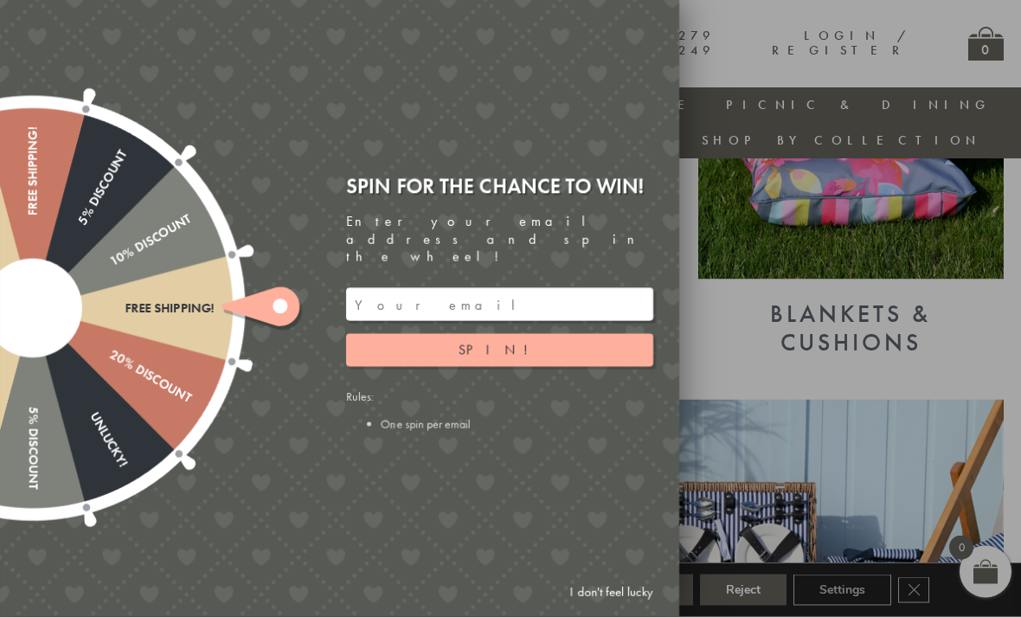
scroll to position [870, 0]
click at [772, 352] on div at bounding box center [510, 308] width 1021 height 617
click at [595, 609] on link "I don't feel lucky" at bounding box center [612, 593] width 100 height 32
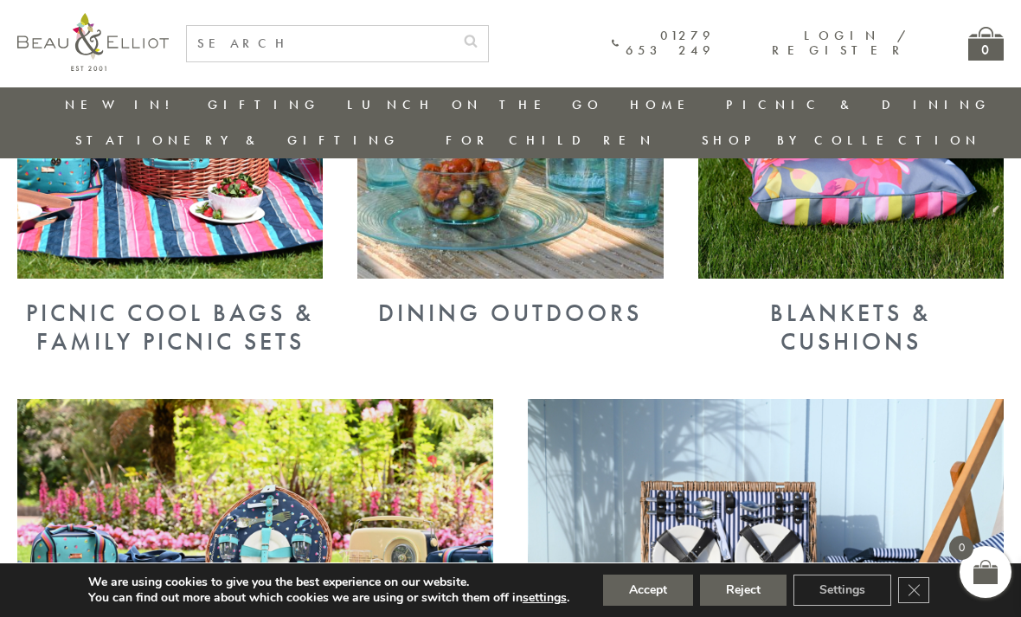
click at [457, 300] on div "Dining Outdoors" at bounding box center [511, 314] width 306 height 28
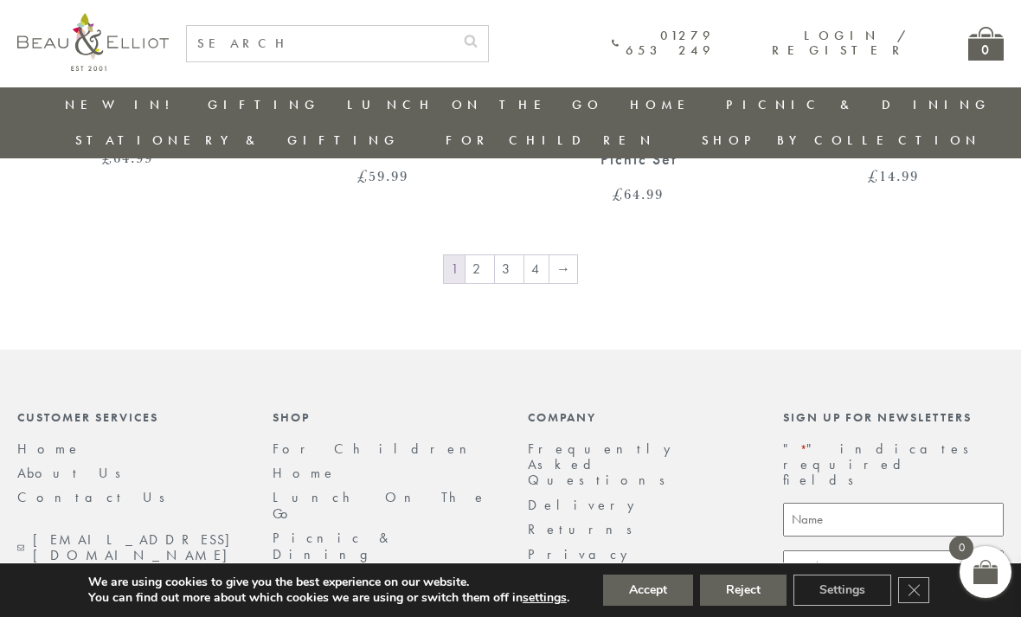
scroll to position [2857, 0]
click at [563, 255] on link "→" at bounding box center [564, 269] width 28 height 28
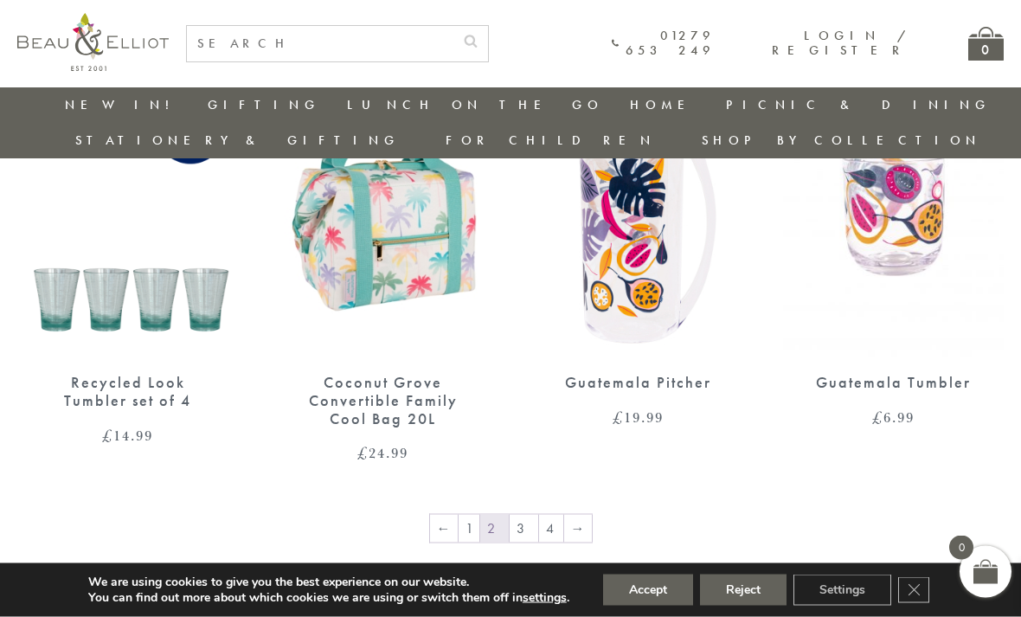
scroll to position [2599, 0]
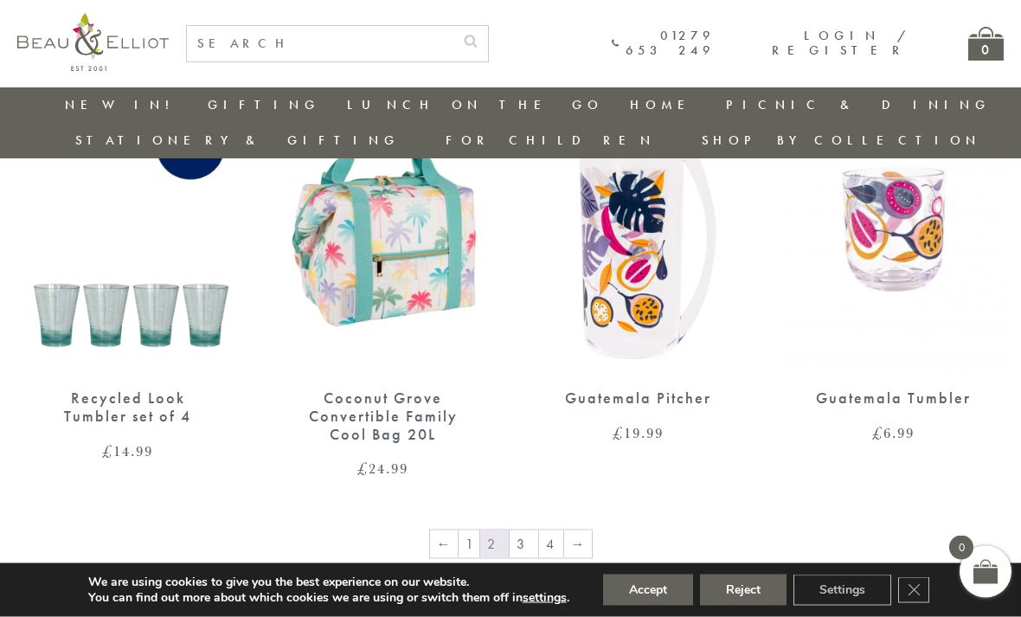
click at [555, 531] on link "4" at bounding box center [551, 545] width 24 height 28
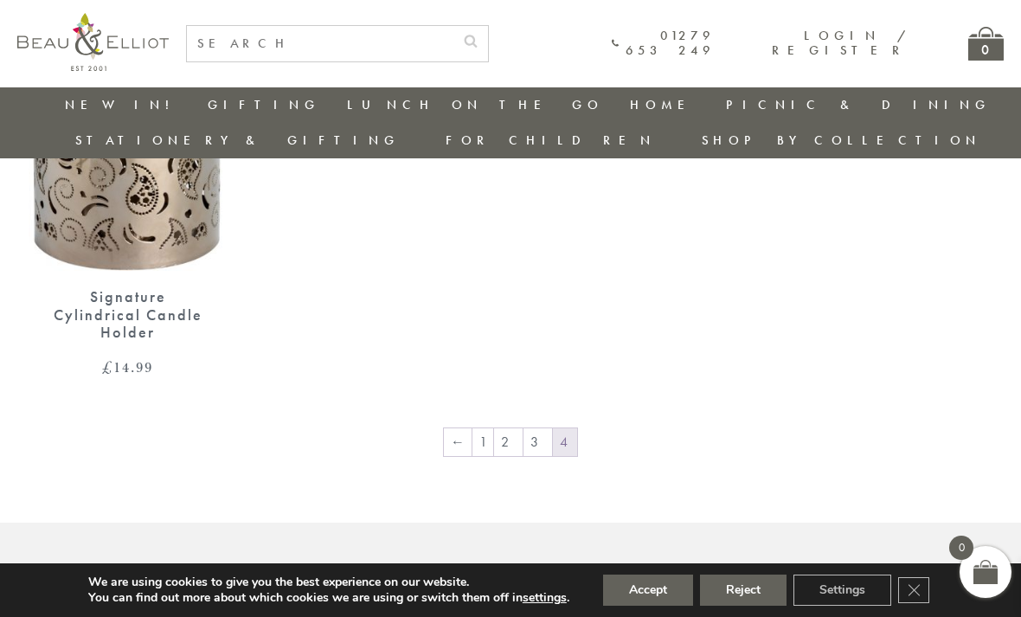
scroll to position [1276, 0]
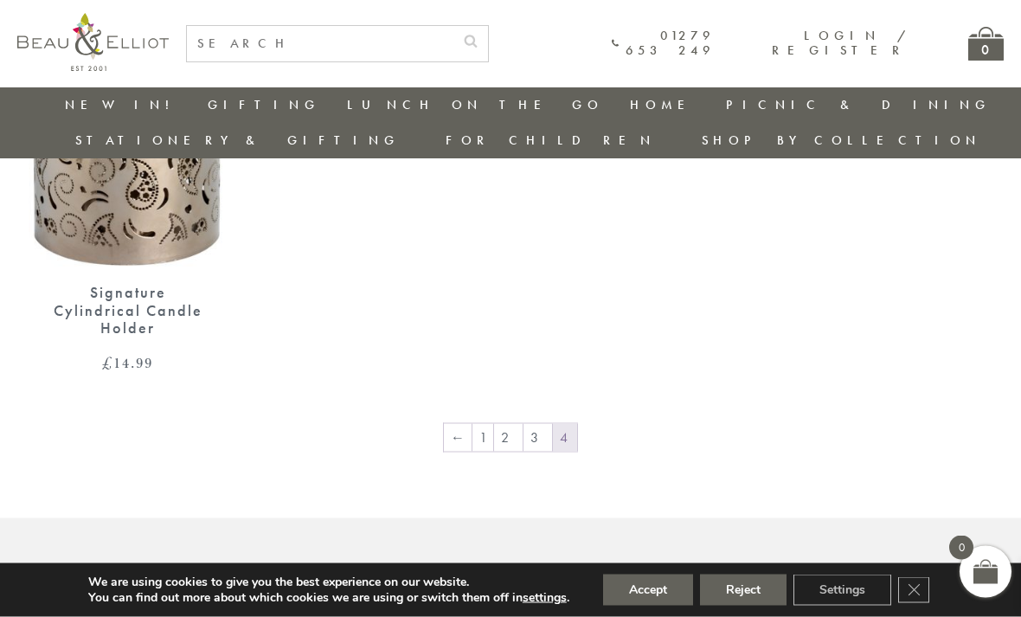
click at [557, 424] on span "4" at bounding box center [565, 438] width 24 height 28
click at [534, 424] on link "3" at bounding box center [538, 438] width 29 height 28
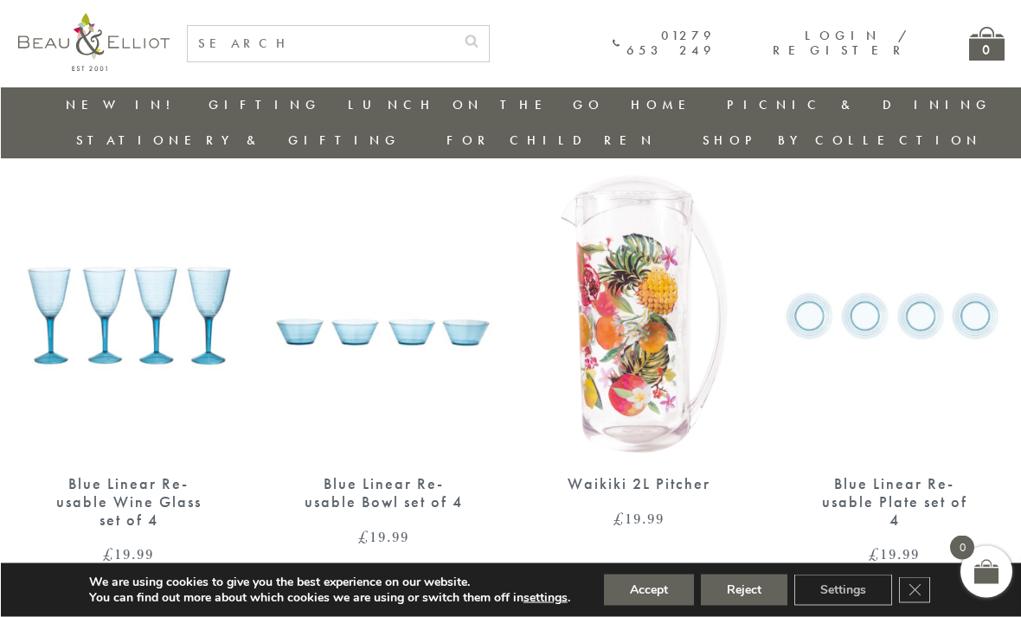
scroll to position [1958, 0]
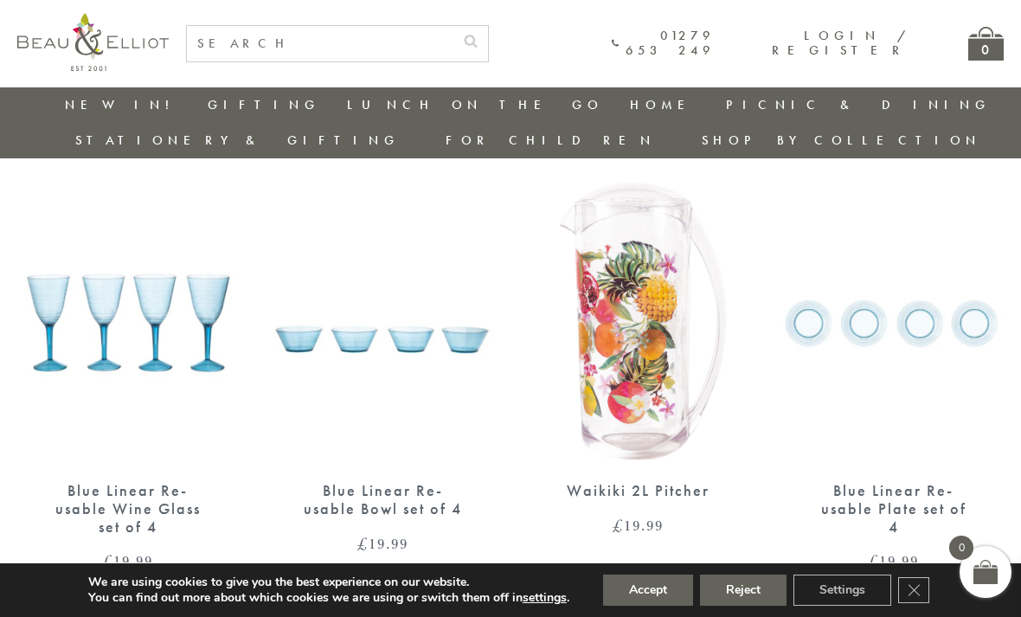
click at [882, 272] on img at bounding box center [893, 322] width 221 height 285
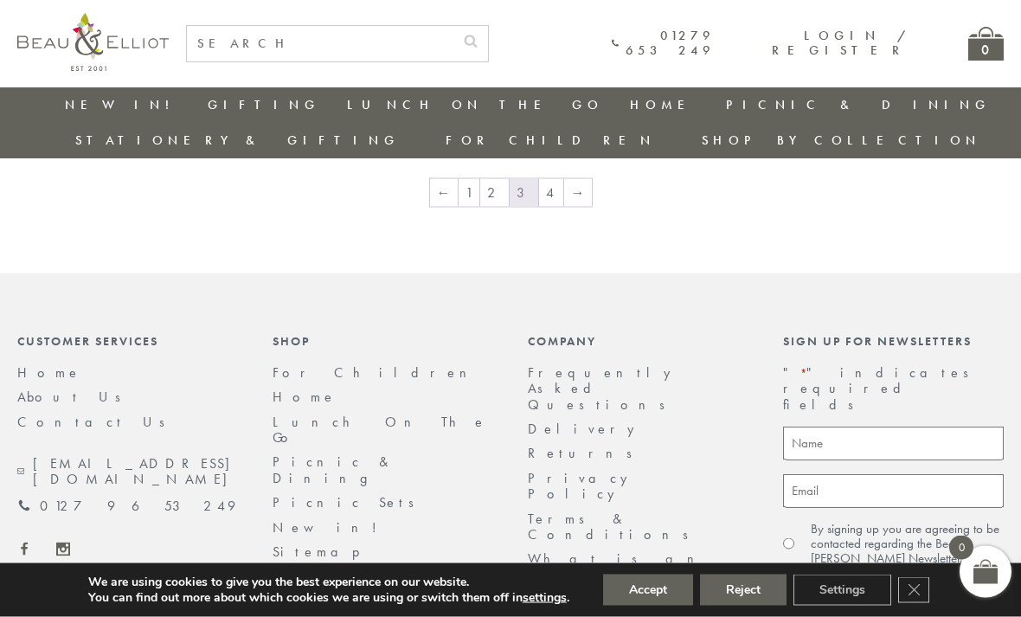
scroll to position [2850, 0]
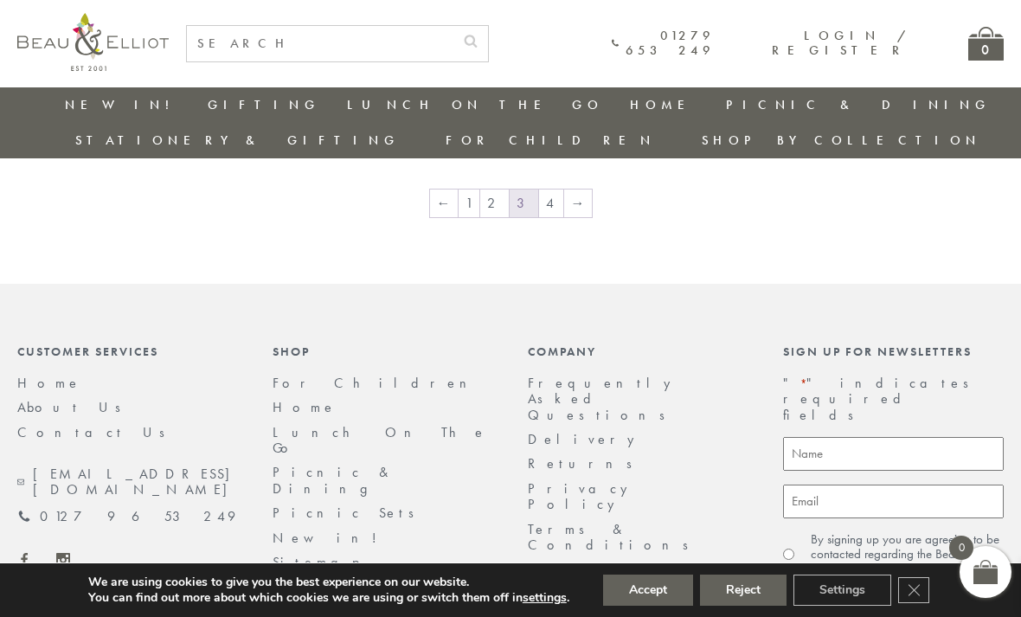
click at [573, 190] on link "→" at bounding box center [578, 204] width 28 height 28
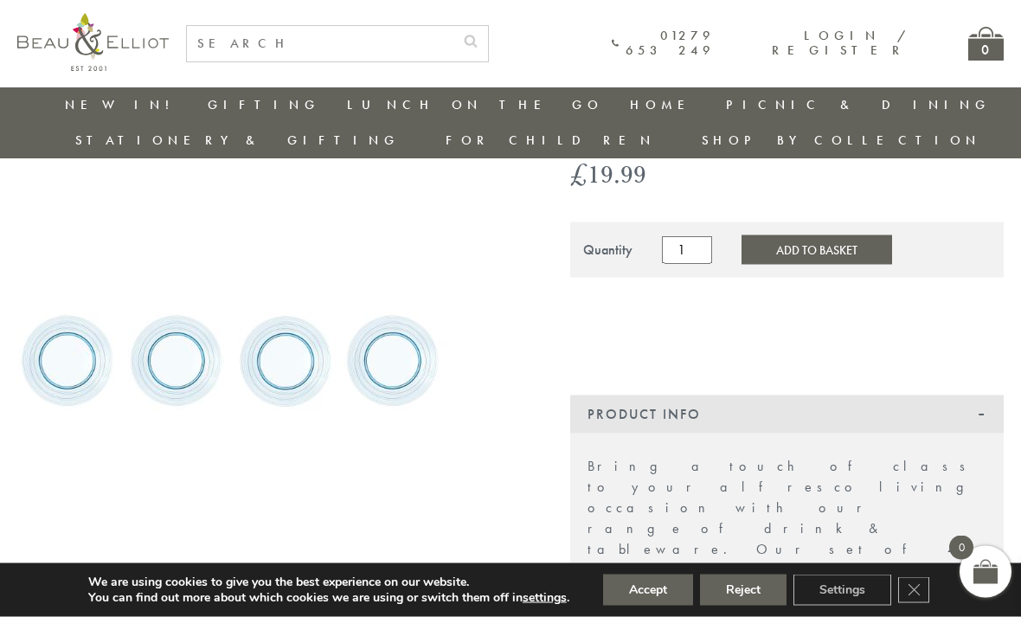
scroll to position [0, 1]
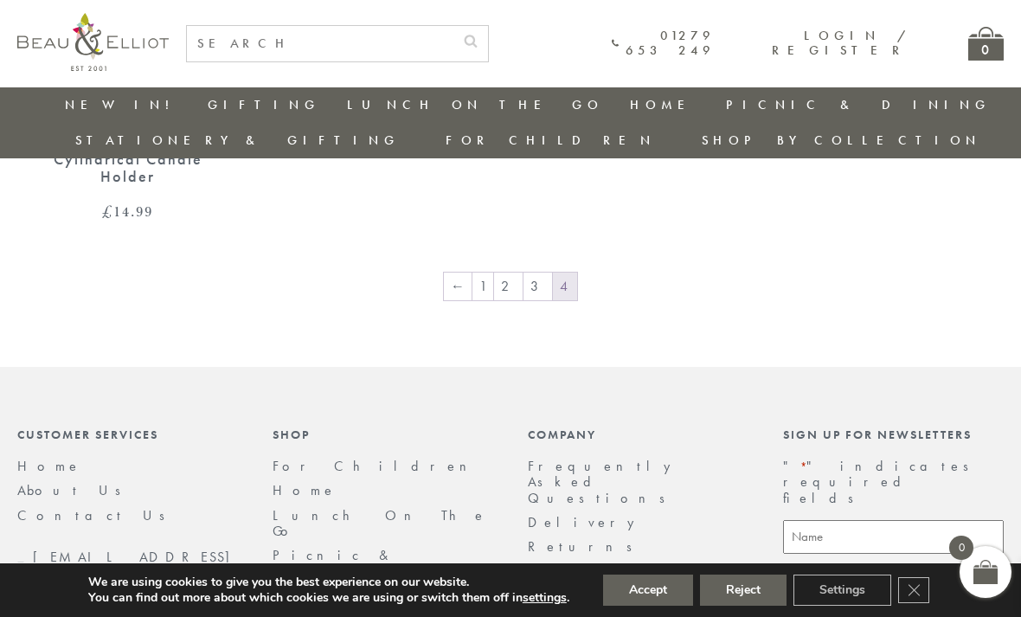
scroll to position [1514, 0]
